Goal: Task Accomplishment & Management: Use online tool/utility

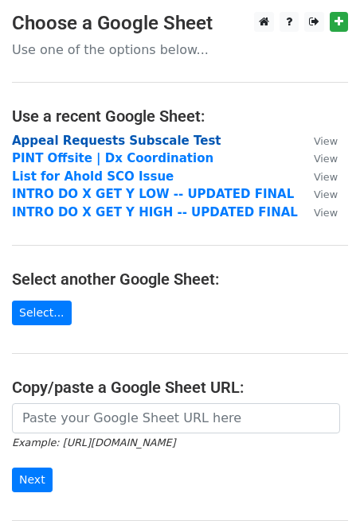
click at [105, 145] on strong "Appeal Requests Subscale Test" at bounding box center [116, 141] width 209 height 14
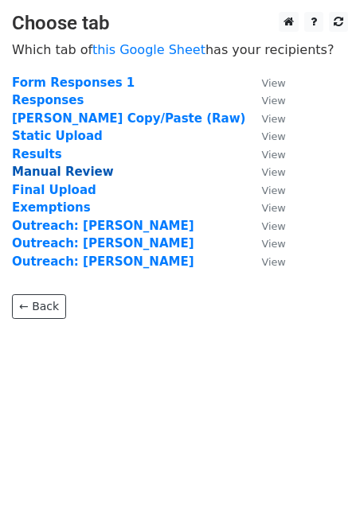
click at [67, 174] on strong "Manual Review" at bounding box center [63, 172] width 102 height 14
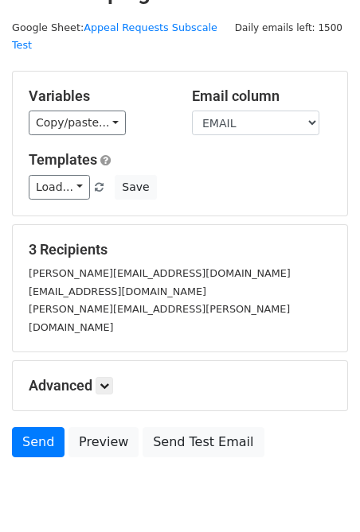
scroll to position [58, 0]
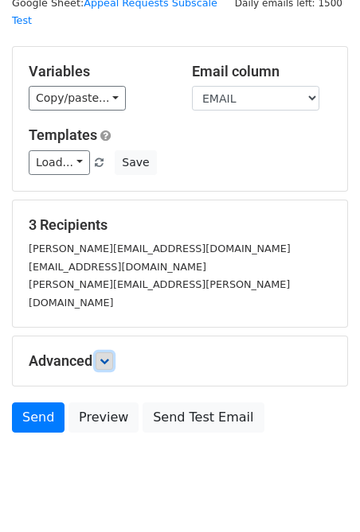
click at [102, 352] on link at bounding box center [104, 361] width 18 height 18
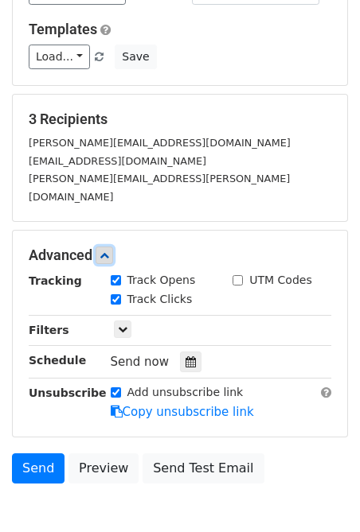
scroll to position [213, 0]
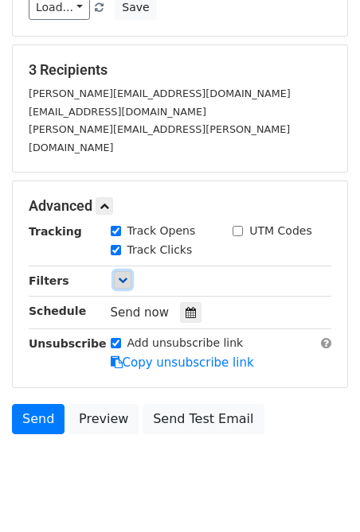
click at [123, 275] on icon at bounding box center [123, 280] width 10 height 10
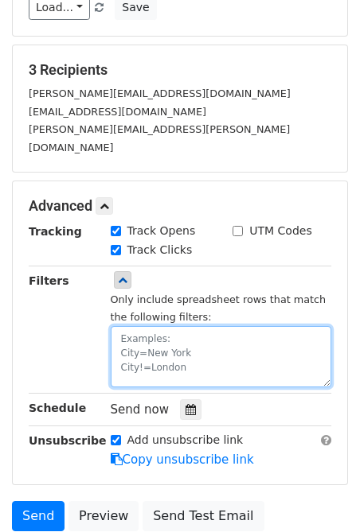
click at [142, 326] on textarea at bounding box center [221, 356] width 221 height 61
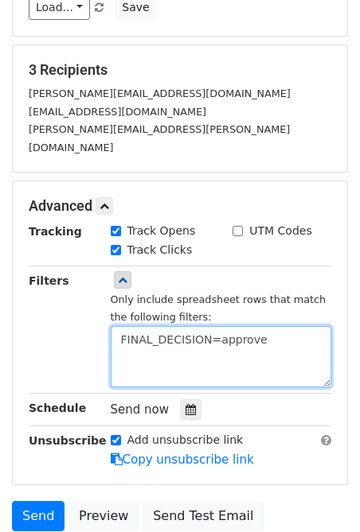
type textarea "FINAL_DECISION=approve"
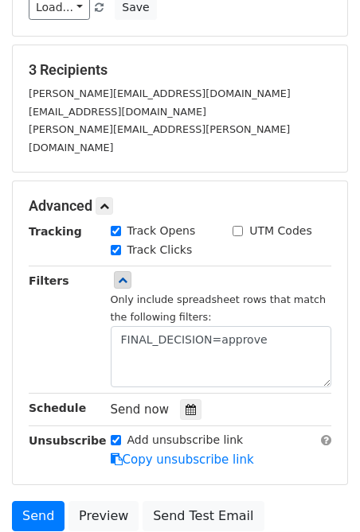
click at [157, 294] on small "Only include spreadsheet rows that match the following filters:" at bounding box center [219, 309] width 216 height 30
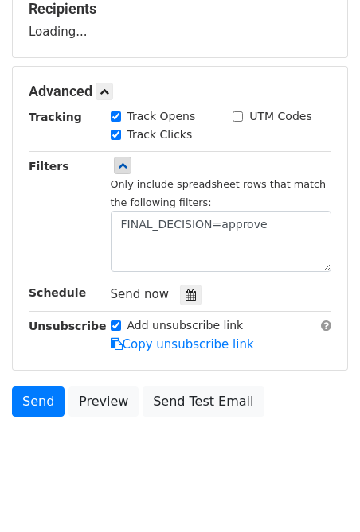
scroll to position [0, 0]
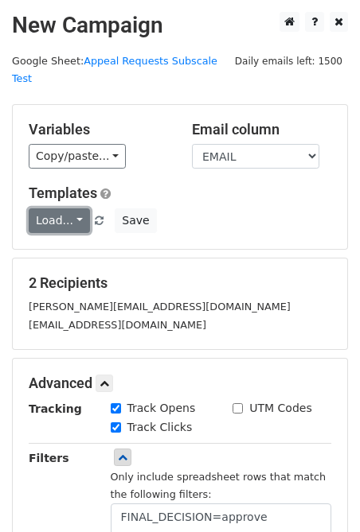
click at [80, 208] on link "Load..." at bounding box center [59, 220] width 61 height 25
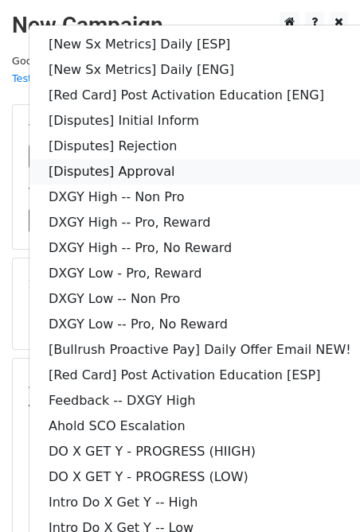
click at [194, 159] on link "[Disputes] Approval" at bounding box center [199, 171] width 340 height 25
